Goal: Task Accomplishment & Management: Use online tool/utility

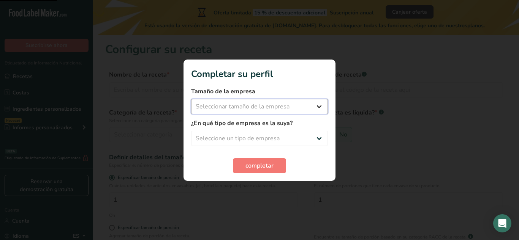
click at [310, 107] on select "Seleccionar tamaño de la empresa Menos de 10 empleados De 10 a 50 empleados De …" at bounding box center [259, 106] width 137 height 15
select select "1"
click at [191, 99] on select "Seleccionar tamaño de la empresa Menos de 10 empleados De 10 a 50 empleados De …" at bounding box center [259, 106] width 137 height 15
click at [297, 136] on select "Seleccione un tipo de empresa Fabricante de alimentos envasados Restaurante y c…" at bounding box center [259, 138] width 137 height 15
select select "1"
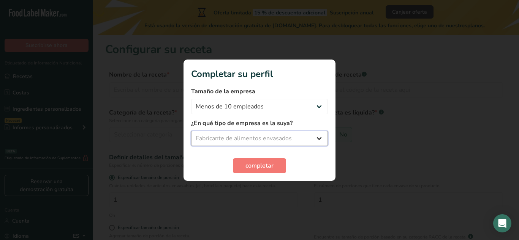
click at [191, 131] on select "Seleccione un tipo de empresa Fabricante de alimentos envasados Restaurante y c…" at bounding box center [259, 138] width 137 height 15
click at [264, 164] on font "completar" at bounding box center [259, 166] width 28 height 8
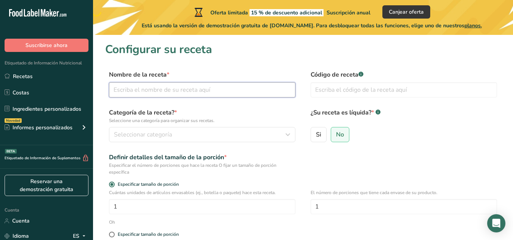
click at [173, 90] on input "text" at bounding box center [202, 89] width 186 height 15
type input "Mayonesa [PERSON_NAME]"
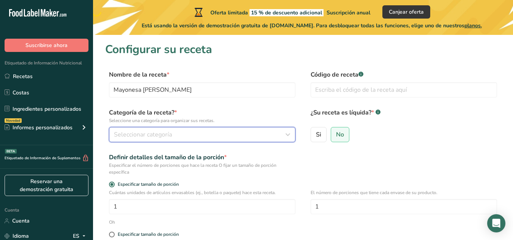
click at [168, 131] on font "Seleccionar categoría" at bounding box center [143, 135] width 58 height 8
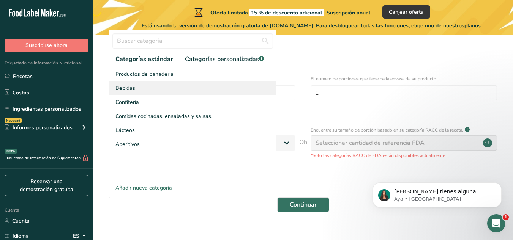
scroll to position [76, 0]
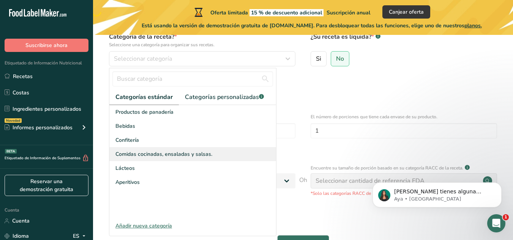
click at [184, 153] on font "Comidas cocinadas, ensaladas y salsas." at bounding box center [163, 154] width 97 height 7
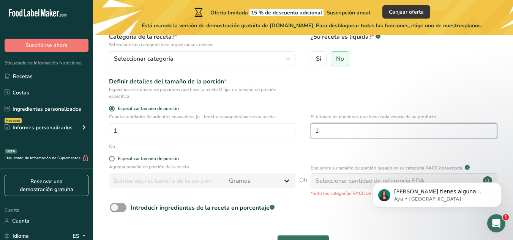
click at [322, 128] on input "1" at bounding box center [404, 130] width 186 height 15
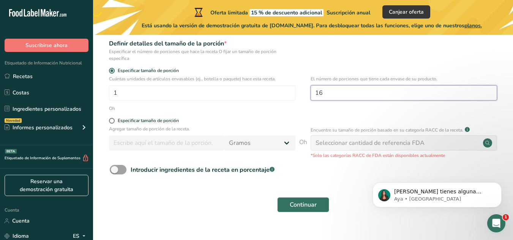
scroll to position [127, 0]
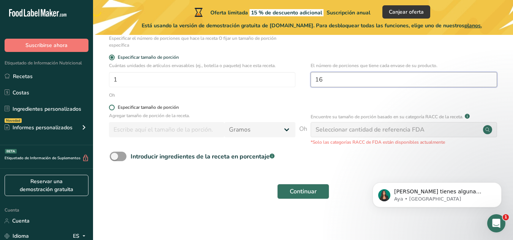
type input "16"
click at [112, 107] on span at bounding box center [112, 108] width 6 height 6
click at [112, 107] on input "Especificar tamaño de porción" at bounding box center [111, 107] width 5 height 5
radio input "true"
radio input "false"
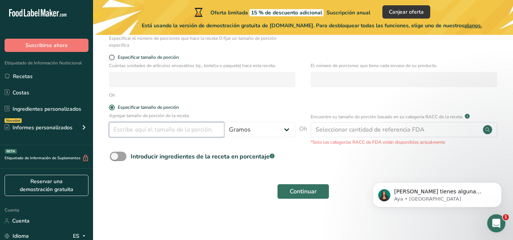
click at [145, 131] on input "number" at bounding box center [166, 129] width 115 height 15
type input "15"
click at [164, 169] on form "Nombre de la receta * Mayonesa Mostaza Miel Código de receta .a-a{fill:#347362;…" at bounding box center [303, 73] width 396 height 261
click at [308, 188] on font "Continuar" at bounding box center [303, 192] width 27 height 8
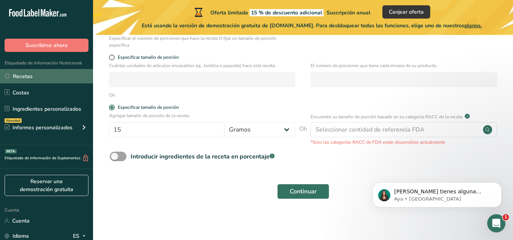
click at [29, 77] on font "Recetas" at bounding box center [23, 76] width 20 height 7
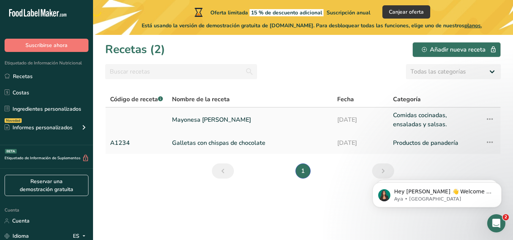
click at [488, 118] on icon at bounding box center [489, 119] width 9 height 14
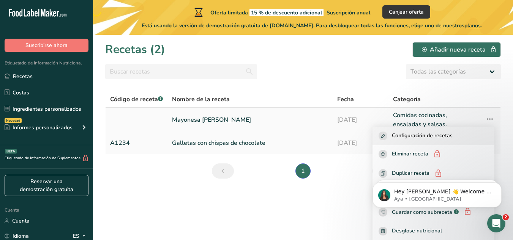
scroll to position [57, 0]
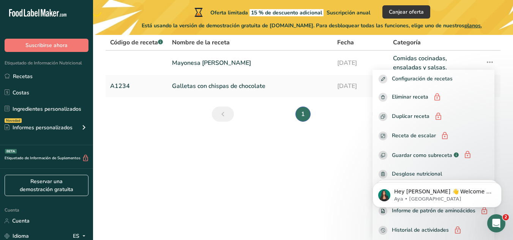
click at [410, 172] on body "Hey [PERSON_NAME] 👋 Welcome to Food Label Maker🙌 Take a look around! If you hav…" at bounding box center [437, 193] width 146 height 47
click at [397, 174] on body "Hey [PERSON_NAME] 👋 Welcome to Food Label Maker🙌 Take a look around! If you hav…" at bounding box center [437, 193] width 146 height 47
click at [203, 61] on font "Mayonesa [PERSON_NAME]" at bounding box center [211, 63] width 79 height 8
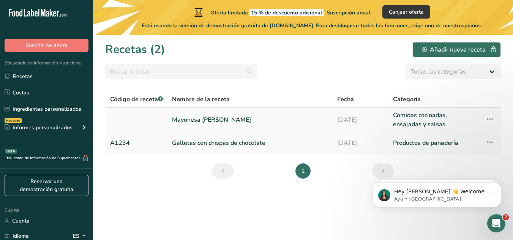
scroll to position [0, 0]
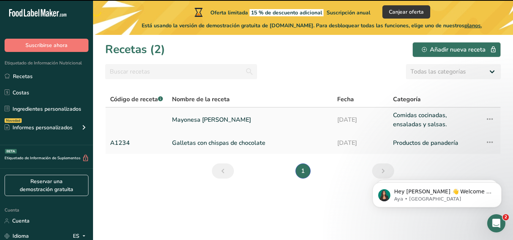
click at [208, 118] on font "Mayonesa [PERSON_NAME]" at bounding box center [211, 120] width 79 height 8
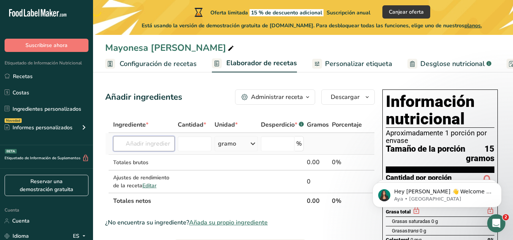
click at [149, 143] on input "text" at bounding box center [144, 143] width 62 height 15
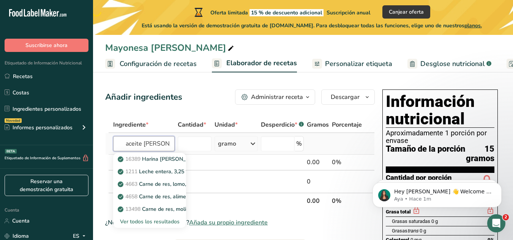
click at [123, 143] on input "aceite [PERSON_NAME]" at bounding box center [144, 143] width 62 height 15
type input "a"
type input "aceite"
click at [202, 142] on input "number" at bounding box center [195, 143] width 34 height 15
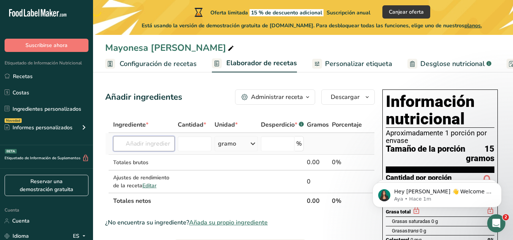
click at [162, 144] on input "text" at bounding box center [144, 143] width 62 height 15
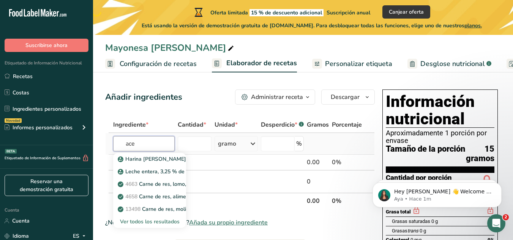
type input "ace"
click at [152, 221] on font "Ver todos los resultados" at bounding box center [150, 221] width 60 height 7
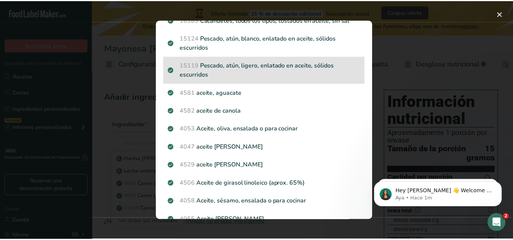
scroll to position [152, 0]
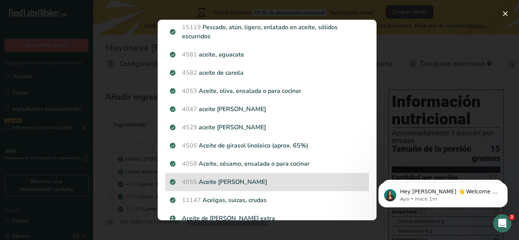
click at [235, 180] on font "Aceite [PERSON_NAME]" at bounding box center [233, 182] width 68 height 8
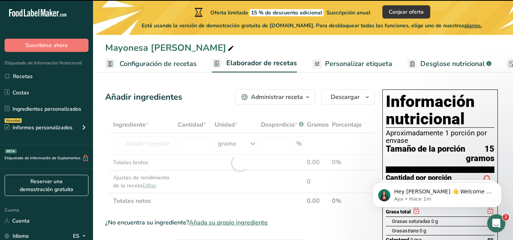
type input "0"
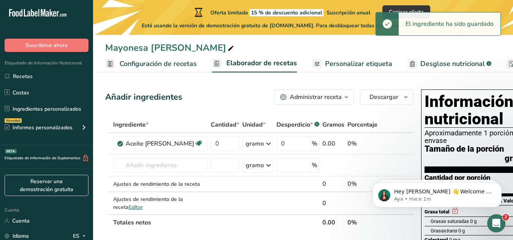
scroll to position [38, 0]
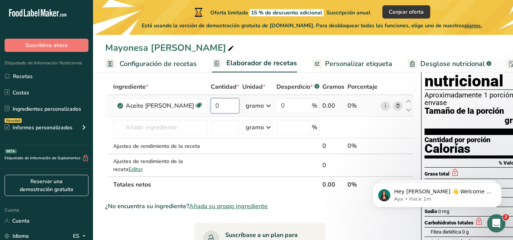
click at [211, 114] on input "0" at bounding box center [225, 105] width 28 height 15
click at [243, 115] on div "Ingrediente * Cantidad * Unidad * Desperdicio * .a-a{fill:#347362;}.b-a{fill:#f…" at bounding box center [259, 136] width 308 height 114
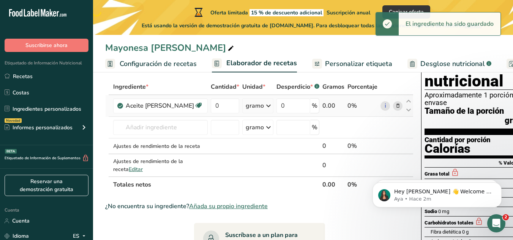
click at [264, 113] on icon at bounding box center [268, 106] width 9 height 14
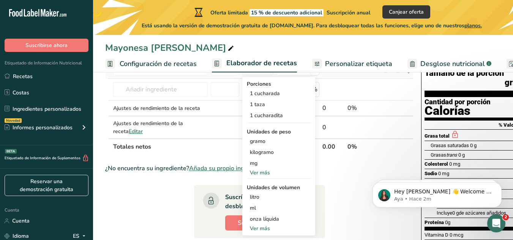
scroll to position [114, 0]
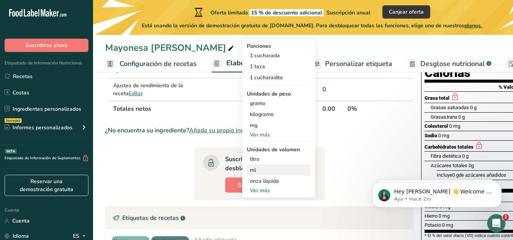
click at [250, 174] on font "ml" at bounding box center [253, 170] width 6 height 7
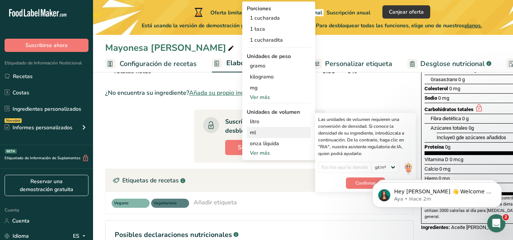
scroll to position [152, 0]
click at [376, 176] on body "Hey [PERSON_NAME] 👋 Welcome to Food Label Maker🙌 Take a look around! If you hav…" at bounding box center [437, 193] width 146 height 47
click at [355, 186] on font "Confirmar" at bounding box center [365, 183] width 20 height 6
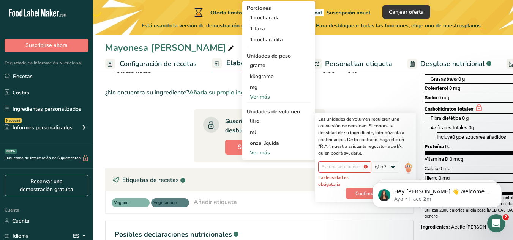
click at [377, 175] on body "Hey [PERSON_NAME] 👋 Welcome to Food Label Maker🙌 Take a look around! If you hav…" at bounding box center [437, 193] width 146 height 47
click at [250, 136] on font "ml" at bounding box center [253, 132] width 6 height 7
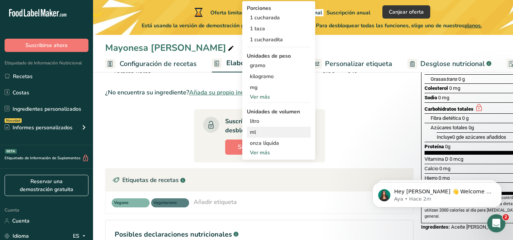
click at [250, 136] on font "ml" at bounding box center [253, 132] width 6 height 7
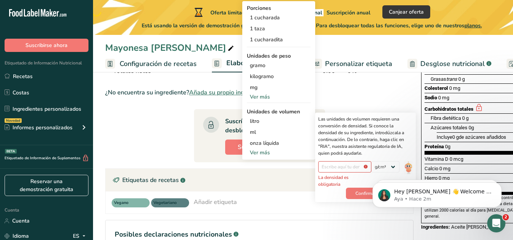
click html "Hey [PERSON_NAME] 👋 Welcome to Food Label Maker🙌 Take a look around! If you hav…"
click at [377, 176] on body "Hey [PERSON_NAME] 👋 Welcome to Food Label Maker🙌 Take a look around! If you hav…" at bounding box center [437, 193] width 146 height 47
click at [379, 176] on body "Hey [PERSON_NAME] 👋 Welcome to Food Label Maker🙌 Take a look around! If you hav…" at bounding box center [437, 193] width 146 height 47
click at [380, 176] on body "Hey [PERSON_NAME] 👋 Welcome to Food Label Maker🙌 Take a look around! If you hav…" at bounding box center [437, 193] width 146 height 47
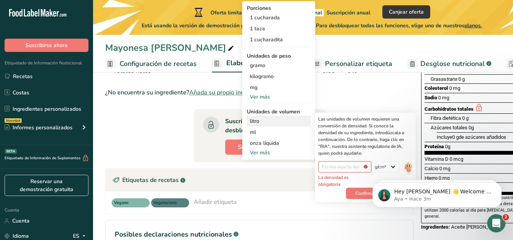
click at [250, 125] on font "litro" at bounding box center [254, 121] width 9 height 7
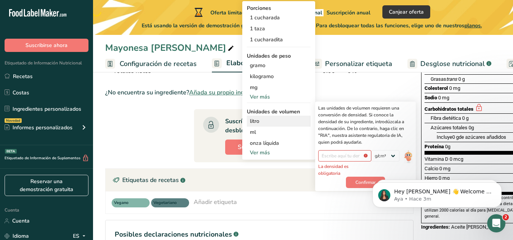
click at [318, 144] on font "Las unidades de volumen requieren una conversión de densidad. Si conoce la dens…" at bounding box center [361, 125] width 86 height 40
click at [250, 136] on div "ml" at bounding box center [279, 132] width 58 height 8
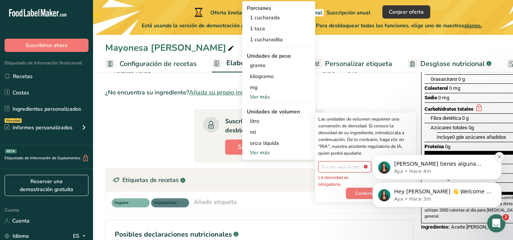
click at [499, 157] on icon "Dismiss notification" at bounding box center [499, 157] width 3 height 3
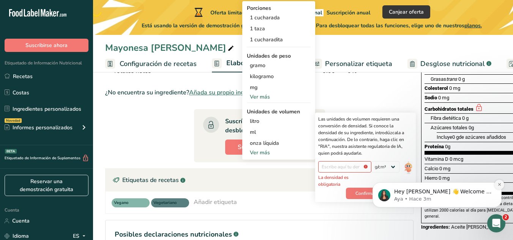
click at [499, 185] on icon "Dismiss notification" at bounding box center [499, 185] width 4 height 4
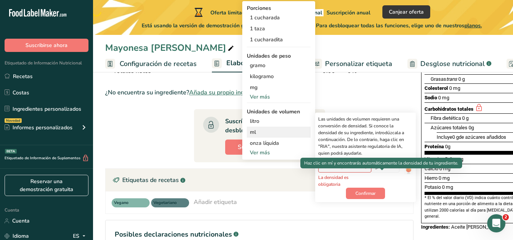
click at [404, 175] on img at bounding box center [408, 167] width 8 height 13
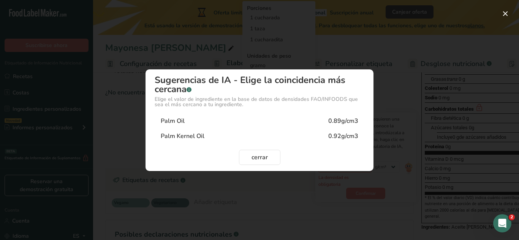
click at [339, 122] on div "0.89g/cm3" at bounding box center [343, 121] width 30 height 9
type input "0.89"
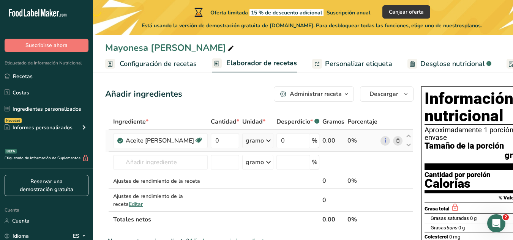
scroll to position [0, 0]
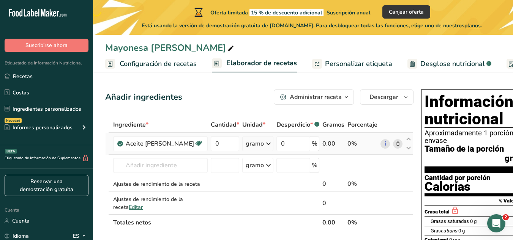
click at [264, 151] on icon at bounding box center [268, 144] width 9 height 14
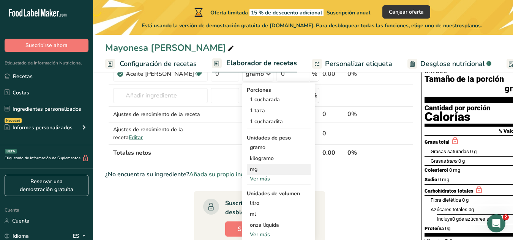
scroll to position [76, 0]
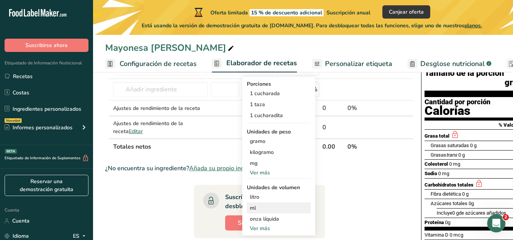
click at [250, 212] on div "ml" at bounding box center [279, 208] width 58 height 8
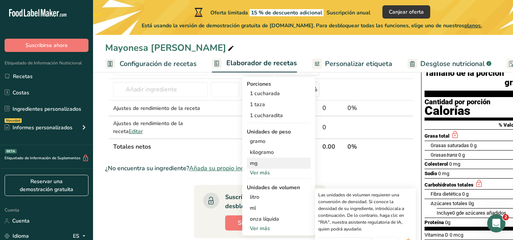
scroll to position [152, 0]
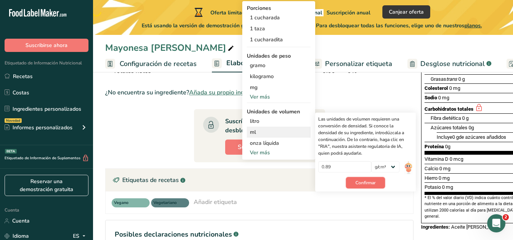
click at [355, 186] on font "Confirmar" at bounding box center [365, 183] width 20 height 6
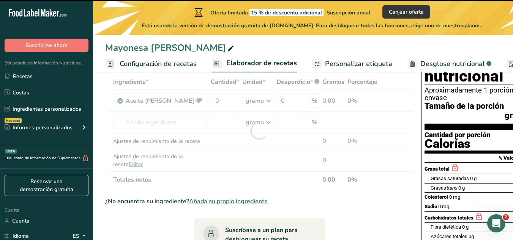
scroll to position [0, 0]
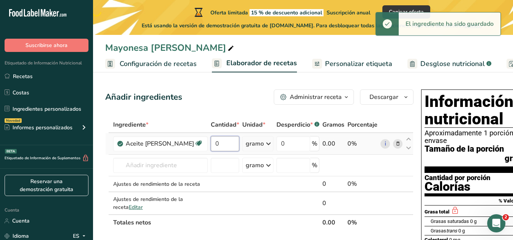
click at [211, 152] on input "0" at bounding box center [225, 143] width 28 height 15
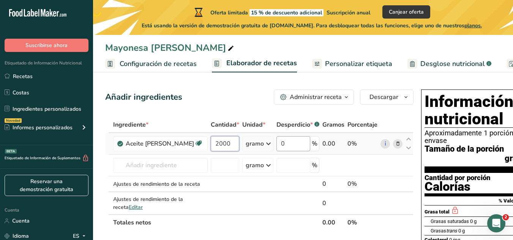
type input "2000"
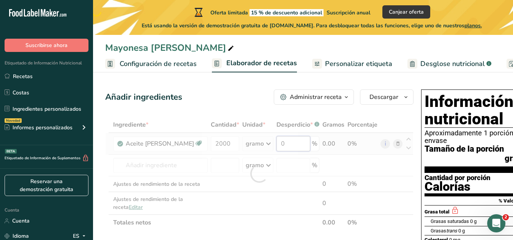
click at [266, 151] on div "Ingrediente * Cantidad * Unidad * Desperdicio * .a-a{fill:#347362;}.b-a{fill:#f…" at bounding box center [259, 174] width 308 height 114
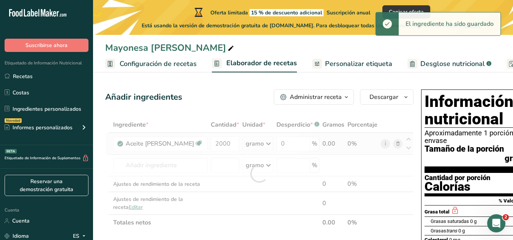
click at [241, 153] on div "Ingrediente * Cantidad * Unidad * Desperdicio * .a-a{fill:#347362;}.b-a{fill:#f…" at bounding box center [259, 174] width 308 height 114
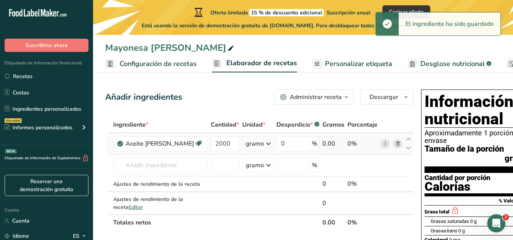
click at [264, 151] on icon at bounding box center [268, 144] width 9 height 14
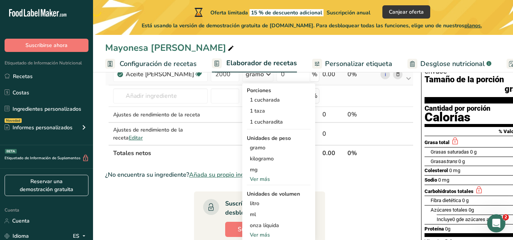
scroll to position [76, 0]
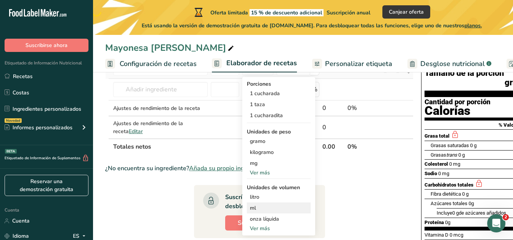
click at [250, 212] on div "ml" at bounding box center [279, 208] width 58 height 8
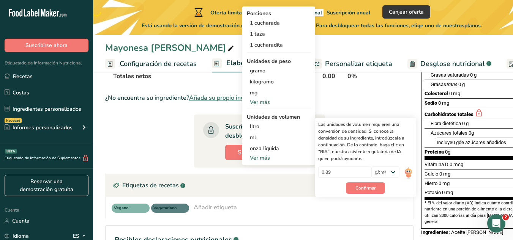
scroll to position [152, 0]
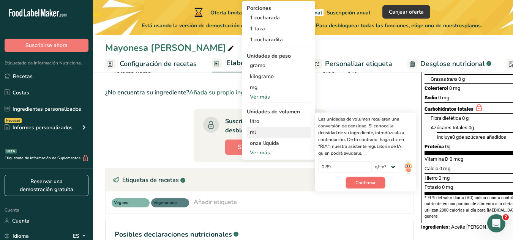
click at [355, 186] on font "Confirmar" at bounding box center [365, 183] width 20 height 6
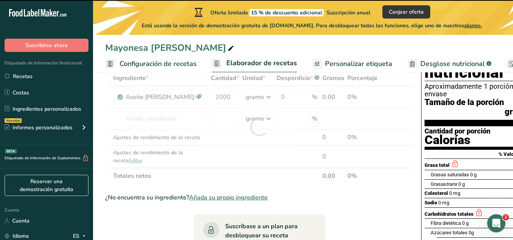
scroll to position [38, 0]
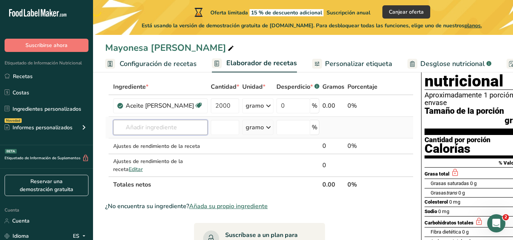
click at [150, 135] on input "text" at bounding box center [160, 127] width 95 height 15
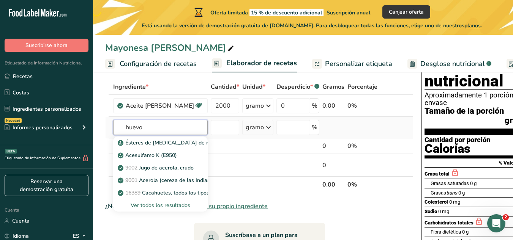
type input "huevo"
click at [151, 209] on font "Ver todos los resultados" at bounding box center [161, 205] width 60 height 7
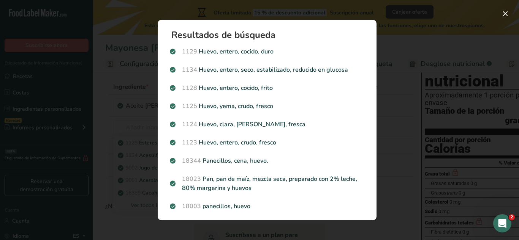
click at [244, 143] on p "1123 Huevo, entero, crudo, fresco" at bounding box center [267, 142] width 194 height 9
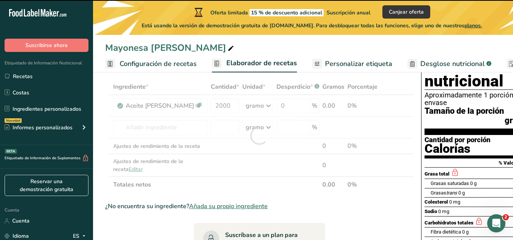
type input "0"
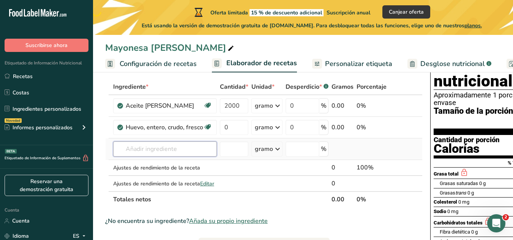
click at [149, 157] on input "text" at bounding box center [165, 149] width 104 height 15
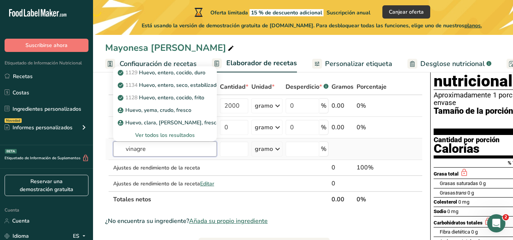
type input "vinagre"
click at [155, 139] on font "Ver todos los resultados" at bounding box center [165, 135] width 60 height 7
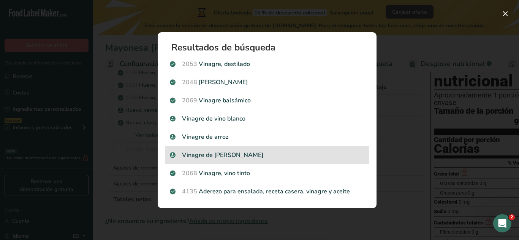
click at [219, 155] on p "Vinagre de [PERSON_NAME]" at bounding box center [267, 155] width 194 height 9
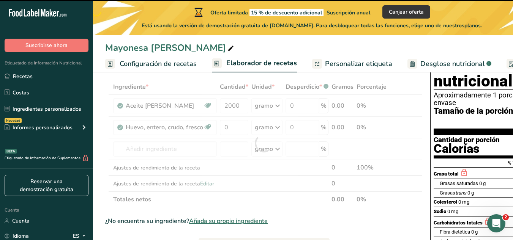
type input "0"
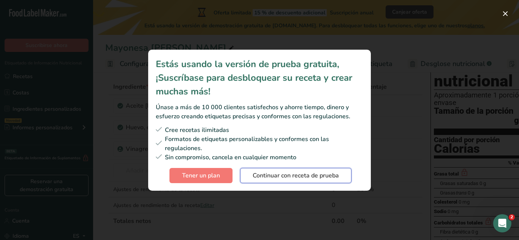
click at [303, 175] on font "Continuar con receta de prueba" at bounding box center [296, 176] width 86 height 8
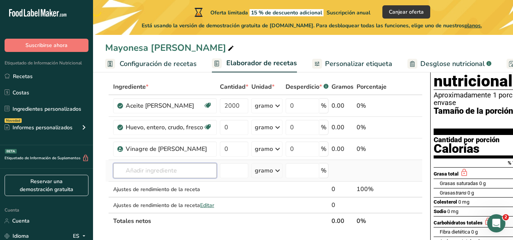
click at [166, 178] on input "text" at bounding box center [165, 170] width 104 height 15
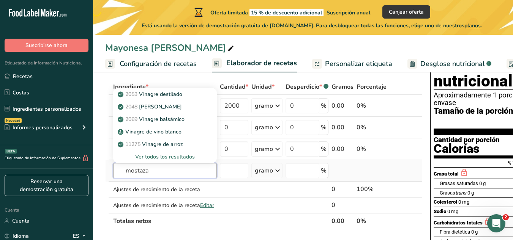
type input "mostaza"
click at [169, 161] on font "Ver todos los resultados" at bounding box center [165, 156] width 60 height 7
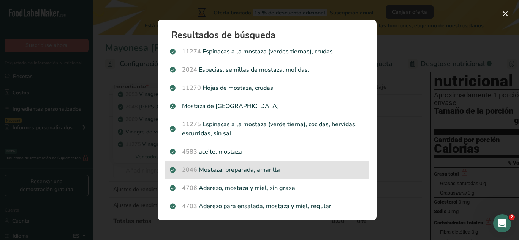
click at [256, 170] on p "2046 [GEOGRAPHIC_DATA], preparada, amarilla" at bounding box center [267, 170] width 194 height 9
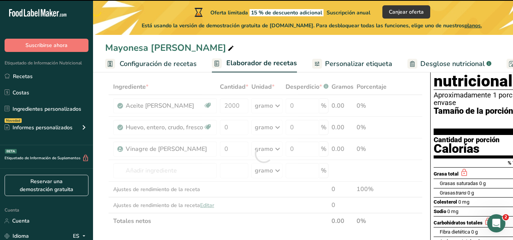
type input "0"
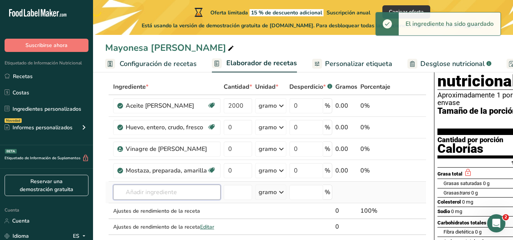
click at [196, 200] on input "text" at bounding box center [166, 192] width 107 height 15
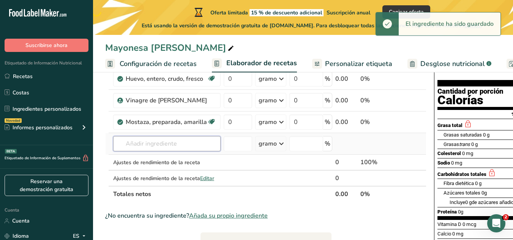
scroll to position [114, 0]
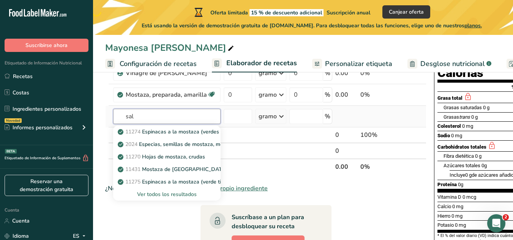
type input "sal"
click at [177, 198] on font "Ver todos los resultados" at bounding box center [167, 194] width 60 height 7
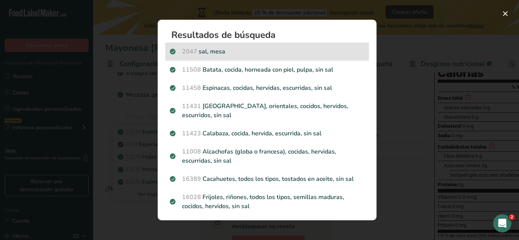
click at [212, 51] on p "2047 sal, [GEOGRAPHIC_DATA]" at bounding box center [267, 51] width 194 height 9
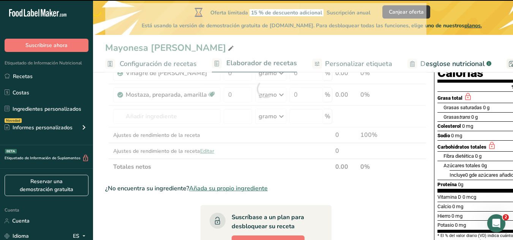
type input "0"
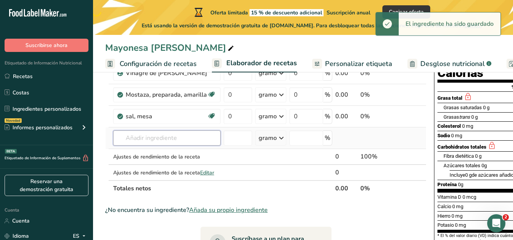
click at [184, 146] on input "text" at bounding box center [166, 138] width 107 height 15
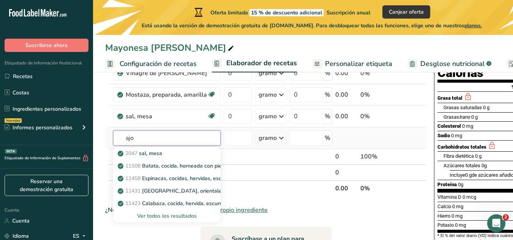
type input "ajo"
click at [153, 220] on font "Ver todos los resultados" at bounding box center [167, 216] width 60 height 7
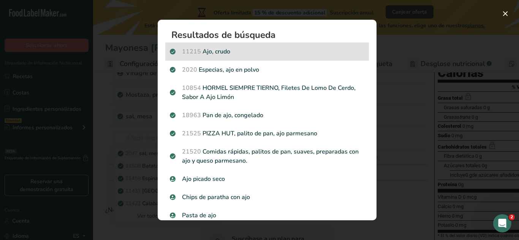
click at [231, 52] on p "11215 Ajo, crudo" at bounding box center [267, 51] width 194 height 9
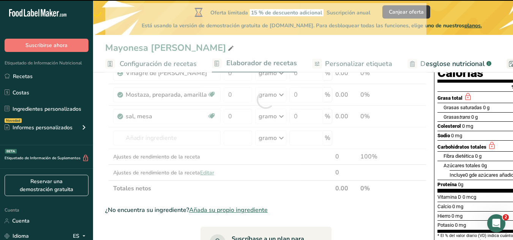
type input "0"
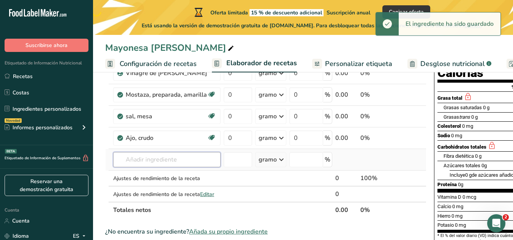
click at [155, 167] on input "text" at bounding box center [166, 159] width 107 height 15
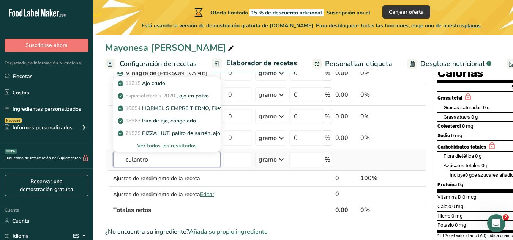
type input "culantro"
click at [171, 150] on font "Ver todos los resultados" at bounding box center [167, 145] width 60 height 7
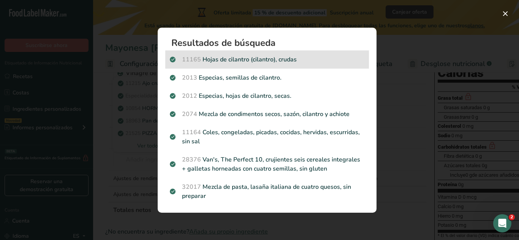
click at [235, 60] on p "11165 Hojas de cilantro (cilantro), crudas" at bounding box center [267, 59] width 194 height 9
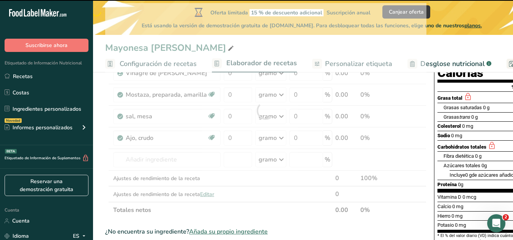
type input "0"
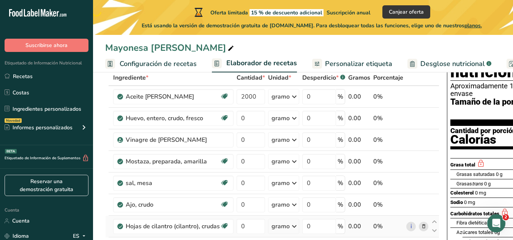
scroll to position [38, 0]
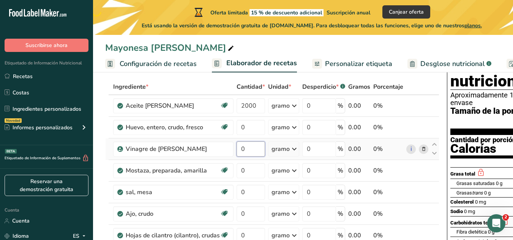
click at [251, 157] on input "0" at bounding box center [251, 149] width 28 height 15
type input "100"
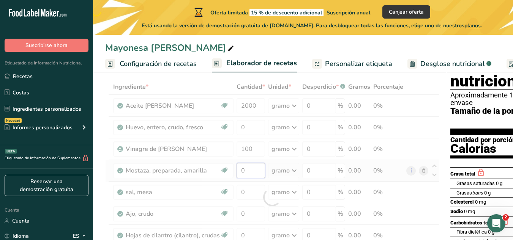
click at [250, 177] on div "Ingrediente * Cantidad * Unidad * Desperdicio * .a-a{fill:#347362;}.b-a{fill:#f…" at bounding box center [272, 197] width 334 height 237
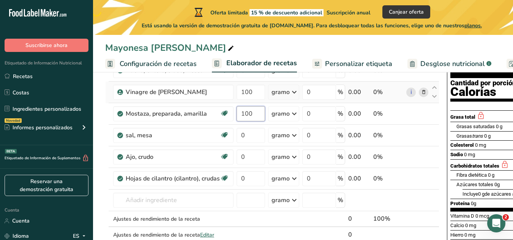
scroll to position [114, 0]
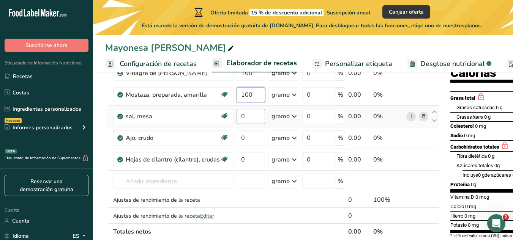
type input "100"
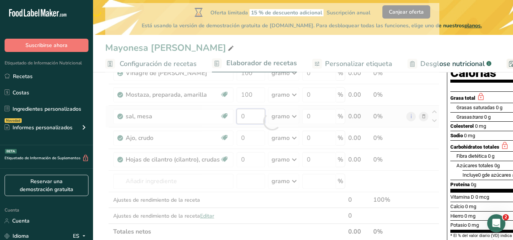
click at [249, 123] on div "Ingrediente * Cantidad * Unidad * Desperdicio * .a-a{fill:#347362;}.b-a{fill:#f…" at bounding box center [272, 121] width 334 height 237
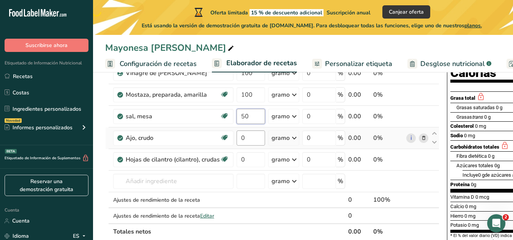
type input "50"
click at [250, 149] on div "Ingrediente * Cantidad * Unidad * Desperdicio * .a-a{fill:#347362;}.b-a{fill:#f…" at bounding box center [272, 121] width 334 height 237
type input "20"
click at [248, 166] on div "Ingrediente * Cantidad * Unidad * Desperdicio * .a-a{fill:#347362;}.b-a{fill:#f…" at bounding box center [272, 121] width 334 height 237
type input "10"
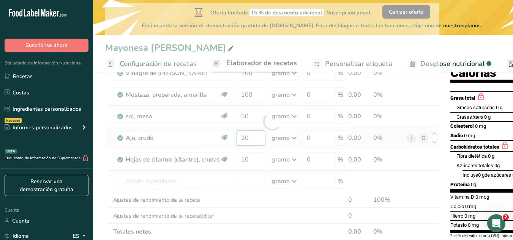
click at [254, 145] on div "Ingrediente * Cantidad * Unidad * Desperdicio * .a-a{fill:#347362;}.b-a{fill:#f…" at bounding box center [272, 121] width 334 height 237
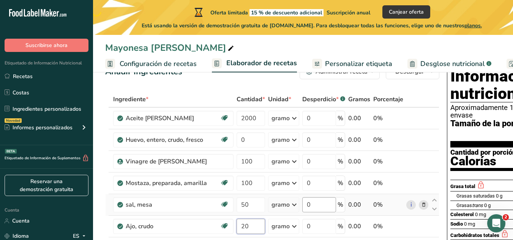
scroll to position [38, 0]
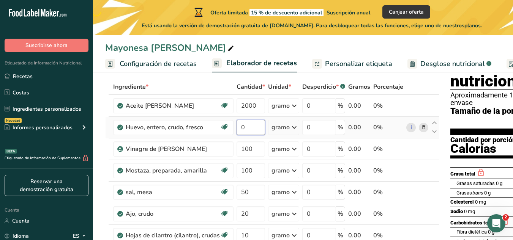
click at [254, 137] on div "Ingrediente * Cantidad * Unidad * Desperdicio * .a-a{fill:#347362;}.b-a{fill:#f…" at bounding box center [272, 197] width 334 height 237
type input "200"
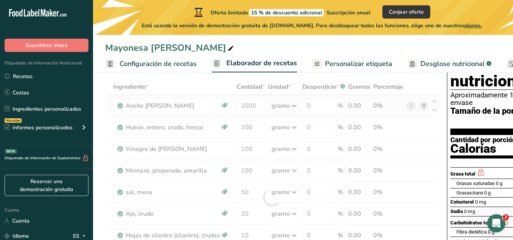
click at [290, 117] on div "Ingrediente * Cantidad * Unidad * Desperdicio * .a-a{fill:#347362;}.b-a{fill:#f…" at bounding box center [272, 197] width 334 height 237
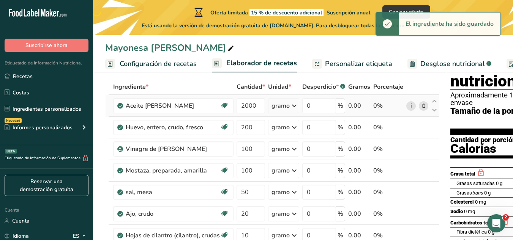
click at [290, 113] on icon at bounding box center [294, 106] width 9 height 14
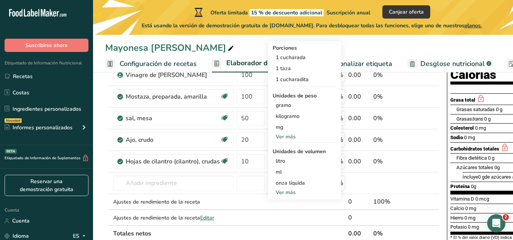
scroll to position [114, 0]
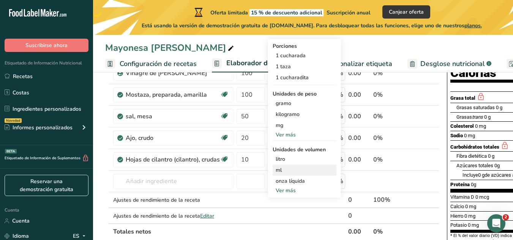
click at [294, 174] on div "ml" at bounding box center [305, 170] width 58 height 8
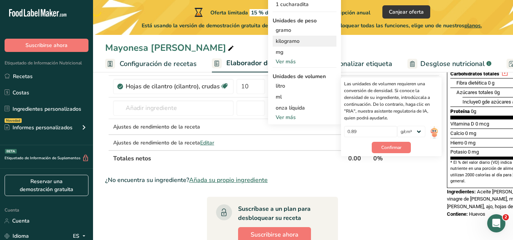
scroll to position [190, 0]
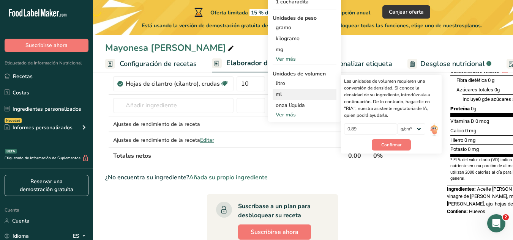
click at [278, 98] on font "ml" at bounding box center [279, 94] width 6 height 7
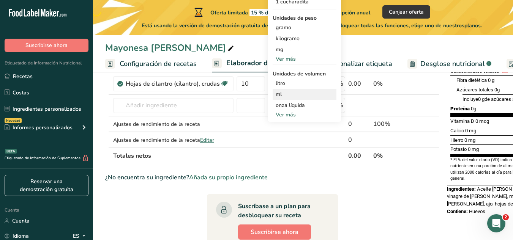
click at [278, 98] on font "ml" at bounding box center [279, 94] width 6 height 7
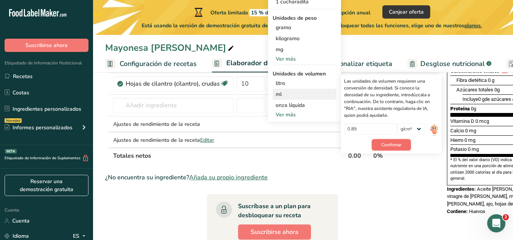
click at [390, 148] on font "Confirmar" at bounding box center [391, 145] width 20 height 6
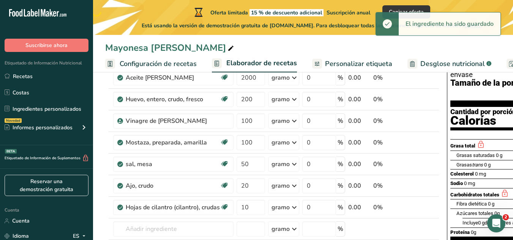
scroll to position [76, 0]
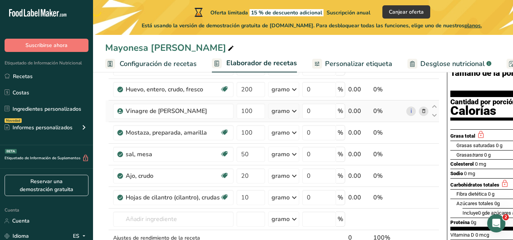
click at [291, 118] on icon at bounding box center [294, 111] width 9 height 14
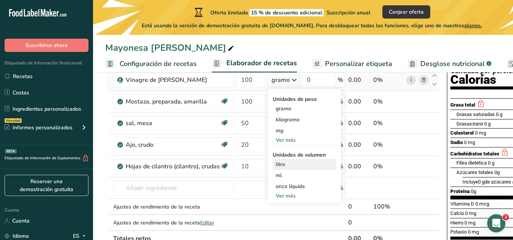
scroll to position [114, 0]
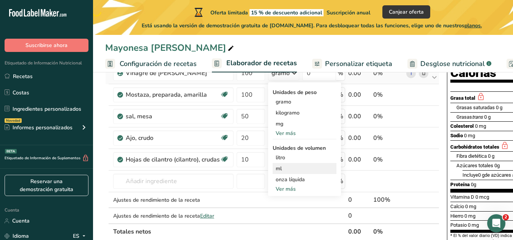
click at [280, 173] on div "ml" at bounding box center [305, 169] width 58 height 8
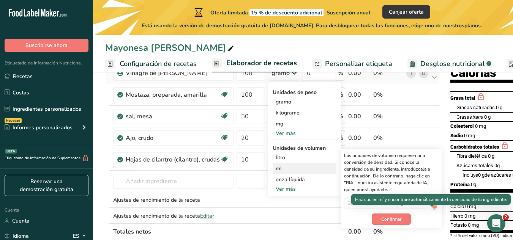
click at [431, 211] on img at bounding box center [434, 204] width 8 height 13
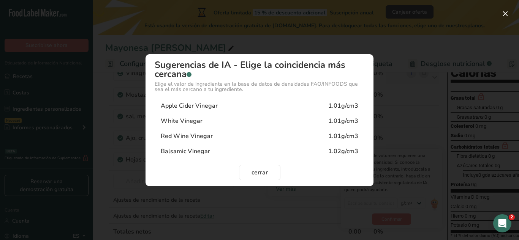
click at [216, 109] on div "Apple Cider Vinegar" at bounding box center [189, 105] width 57 height 9
type input "1.01"
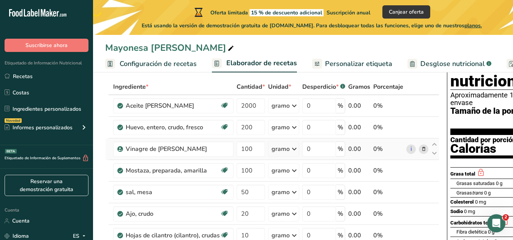
scroll to position [0, 0]
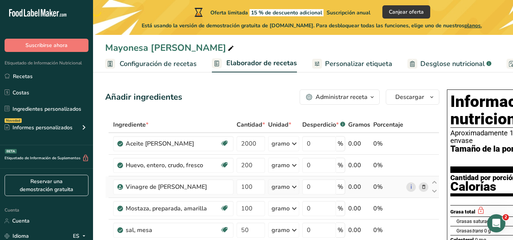
click at [356, 64] on font "Personalizar etiqueta" at bounding box center [358, 63] width 67 height 9
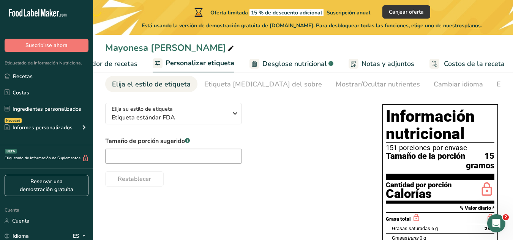
scroll to position [45, 0]
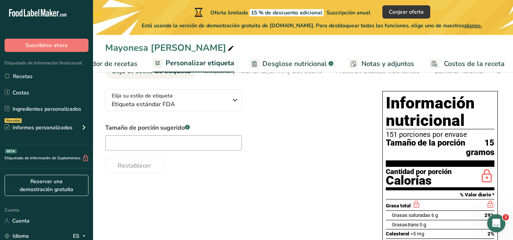
click at [186, 62] on font "Personalizar etiqueta" at bounding box center [200, 62] width 69 height 9
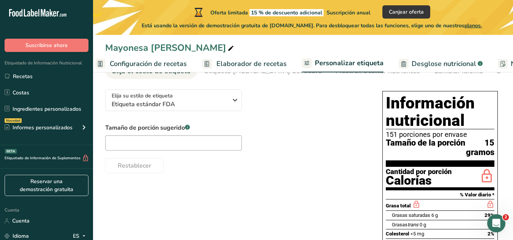
scroll to position [0, 0]
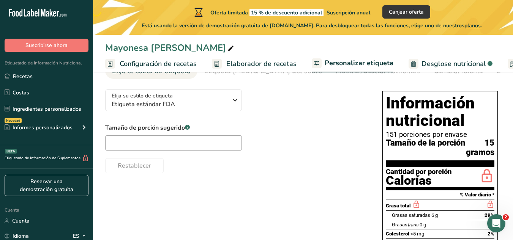
click at [440, 61] on font "Desglose nutricional" at bounding box center [454, 63] width 65 height 9
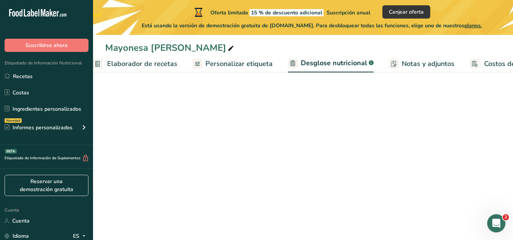
select select "Calories"
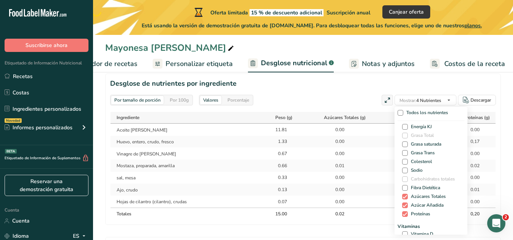
scroll to position [38, 0]
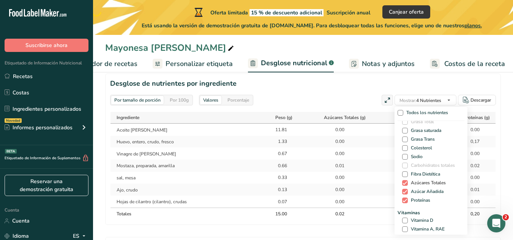
click at [404, 182] on span at bounding box center [405, 183] width 6 height 6
click at [404, 182] on input "Azúcares Totales" at bounding box center [404, 183] width 5 height 5
checkbox input "false"
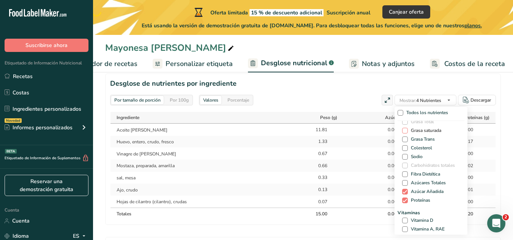
click at [402, 130] on span at bounding box center [405, 131] width 6 height 6
click at [402, 130] on input "Grasa saturada" at bounding box center [404, 130] width 5 height 5
checkbox input "true"
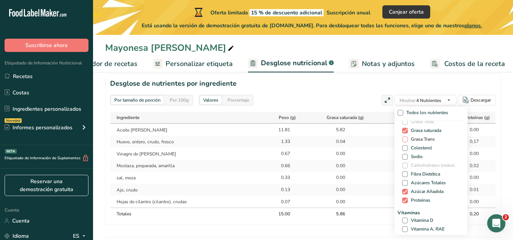
click at [402, 139] on span at bounding box center [405, 140] width 6 height 6
click at [402, 139] on input "Grasa Trans" at bounding box center [404, 139] width 5 height 5
checkbox input "true"
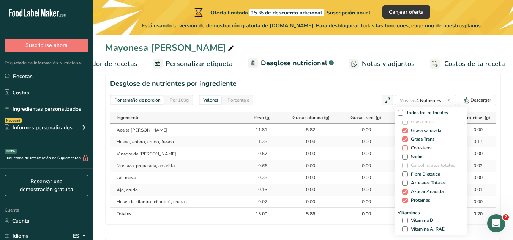
click at [402, 148] on span at bounding box center [405, 148] width 6 height 6
click at [402, 148] on input "Colesterol" at bounding box center [404, 148] width 5 height 5
checkbox input "true"
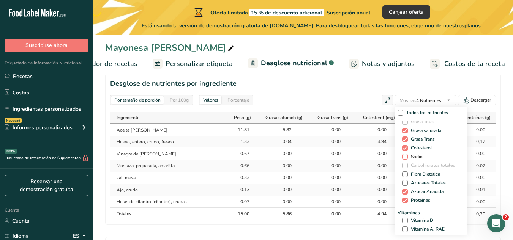
click at [402, 157] on span at bounding box center [405, 157] width 6 height 6
click at [402, 157] on input "Sodio" at bounding box center [404, 157] width 5 height 5
checkbox input "true"
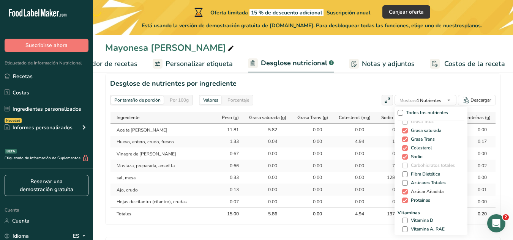
click at [402, 192] on span at bounding box center [405, 192] width 6 height 6
click at [402, 192] on input "Azúcar Añadida" at bounding box center [404, 191] width 5 height 5
checkbox input "false"
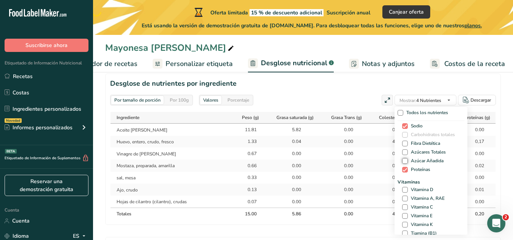
scroll to position [0, 0]
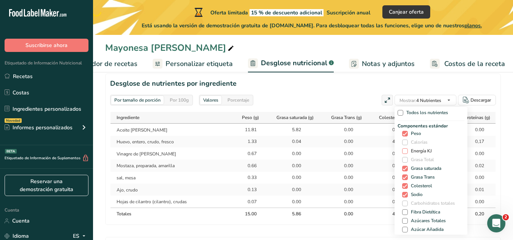
click at [402, 149] on span at bounding box center [405, 151] width 6 height 6
click at [402, 149] on input "Energía KJ" at bounding box center [404, 151] width 5 height 5
checkbox input "true"
